Goal: Find specific page/section: Find specific page/section

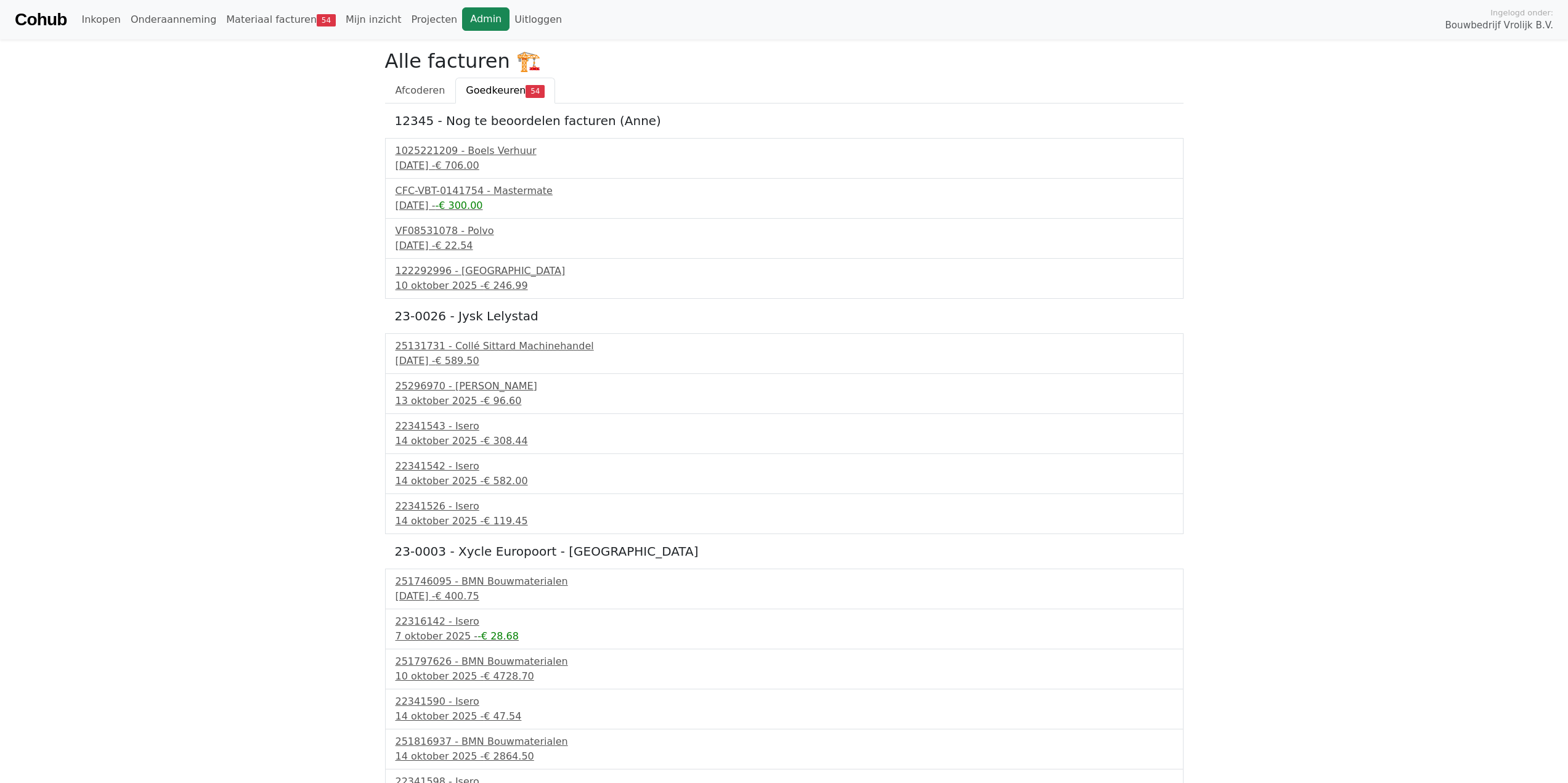
click at [462, 29] on link "Admin" at bounding box center [485, 19] width 47 height 23
click at [462, 13] on link "Admin" at bounding box center [485, 19] width 47 height 23
click at [462, 16] on link "Admin" at bounding box center [485, 19] width 47 height 23
